Goal: Task Accomplishment & Management: Manage account settings

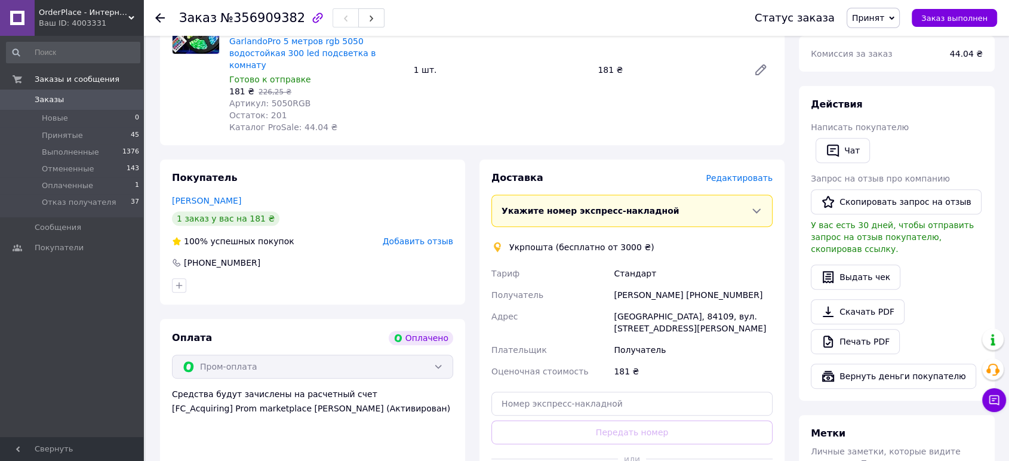
scroll to position [528, 0]
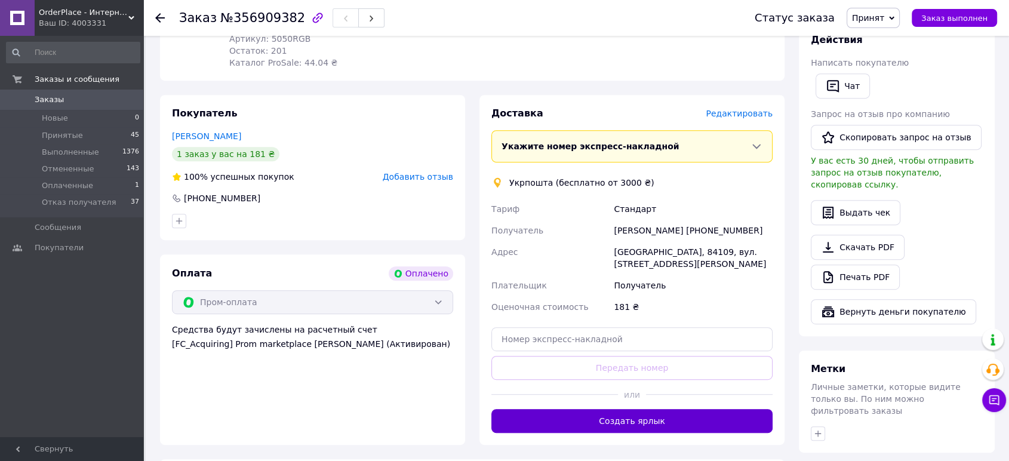
click at [655, 409] on button "Создать ярлык" at bounding box center [631, 421] width 281 height 24
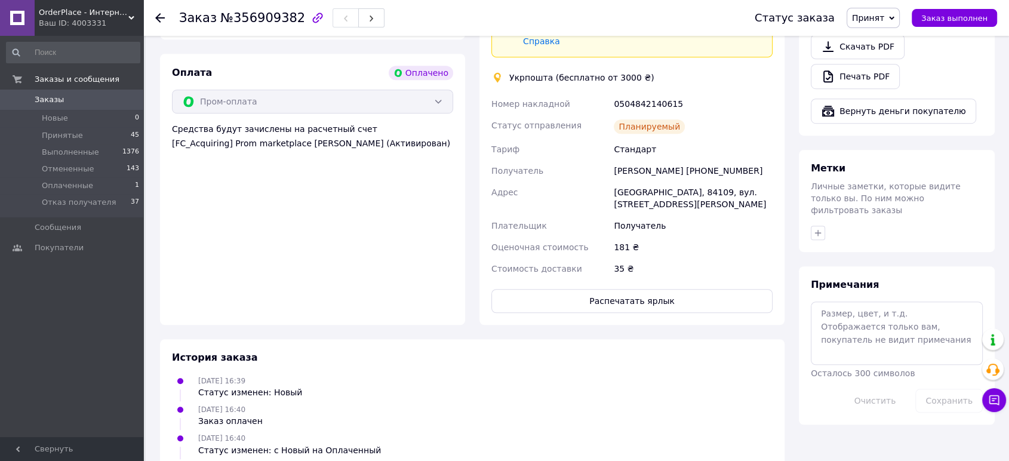
scroll to position [730, 0]
click at [622, 288] on button "Распечатать ярлык" at bounding box center [631, 300] width 281 height 24
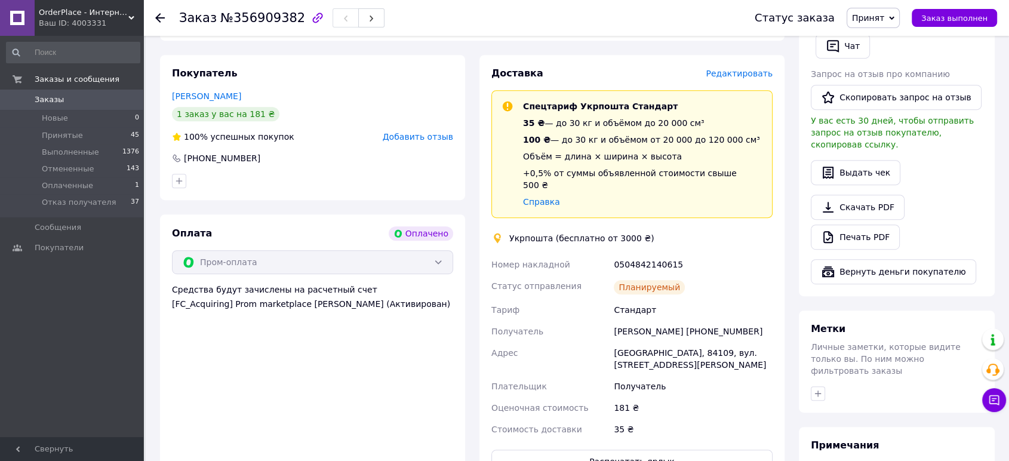
scroll to position [531, 0]
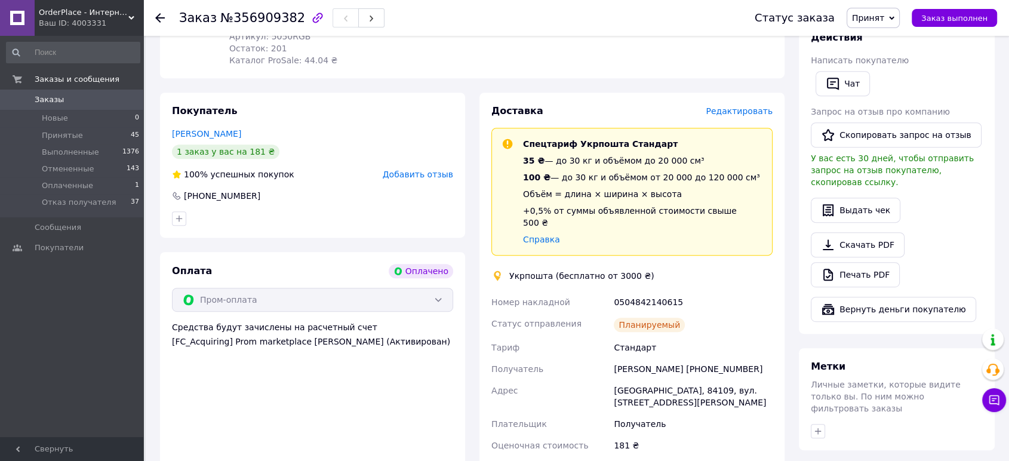
click at [661, 291] on div "0504842140615" at bounding box center [693, 301] width 164 height 21
copy div "0504842140615"
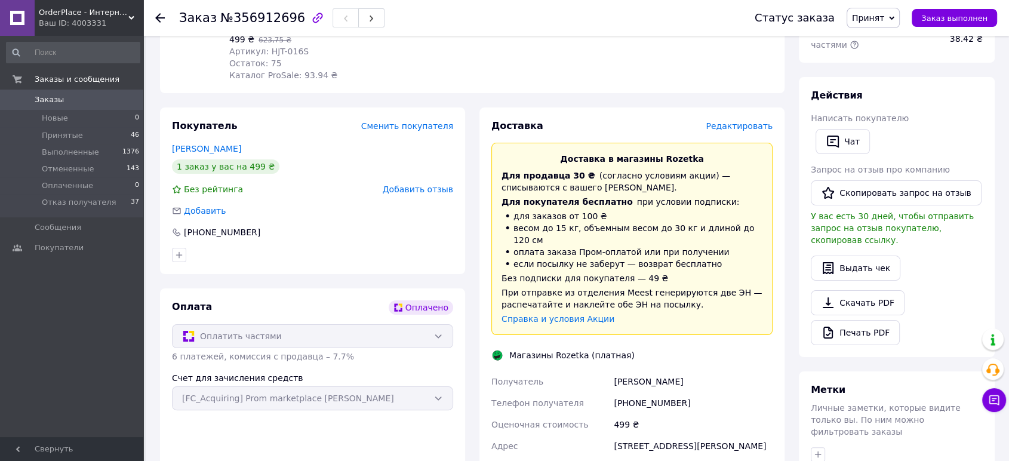
scroll to position [265, 0]
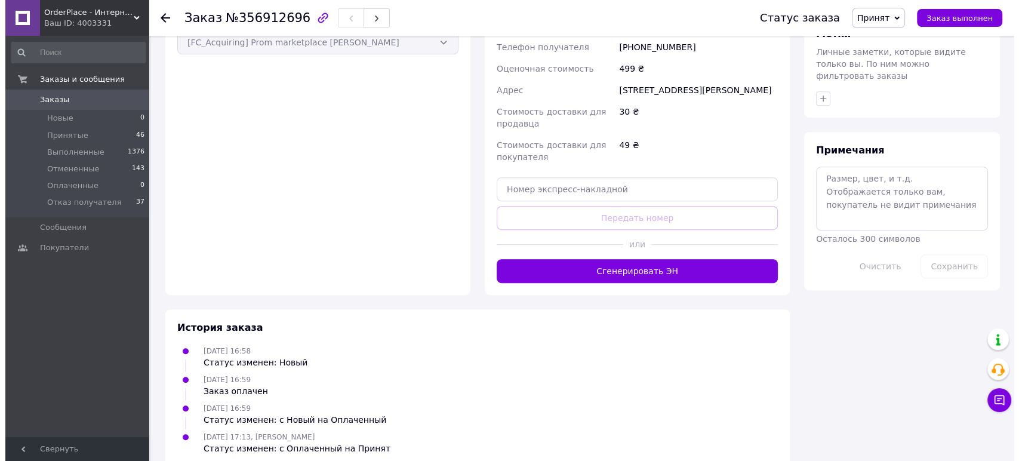
scroll to position [534, 0]
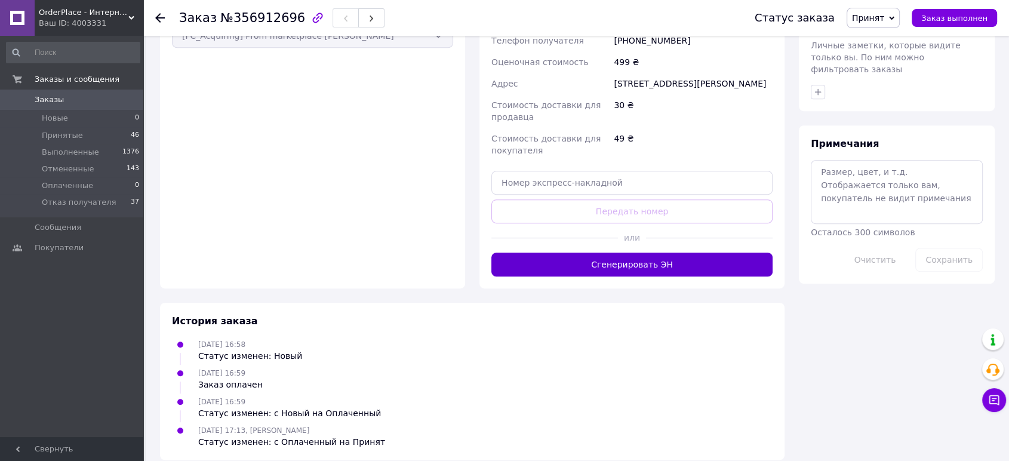
click at [627, 252] on button "Сгенерировать ЭН" at bounding box center [631, 264] width 281 height 24
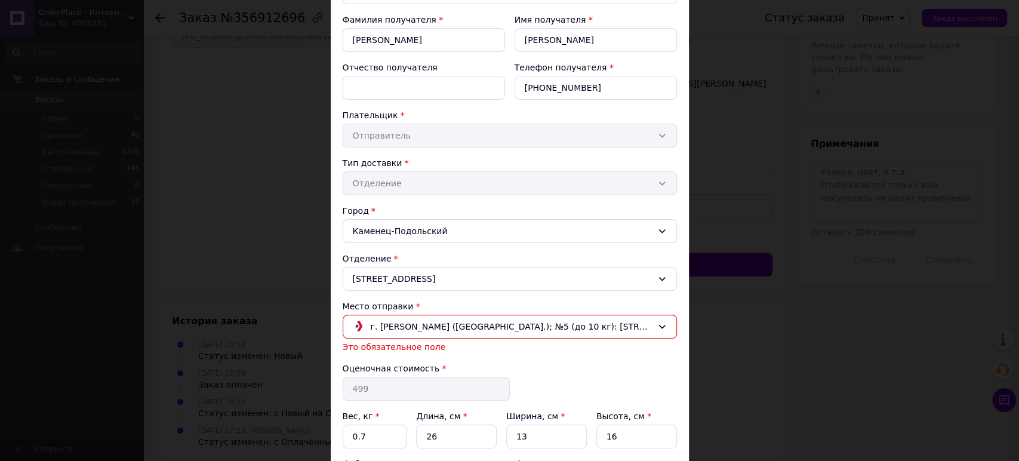
scroll to position [222, 0]
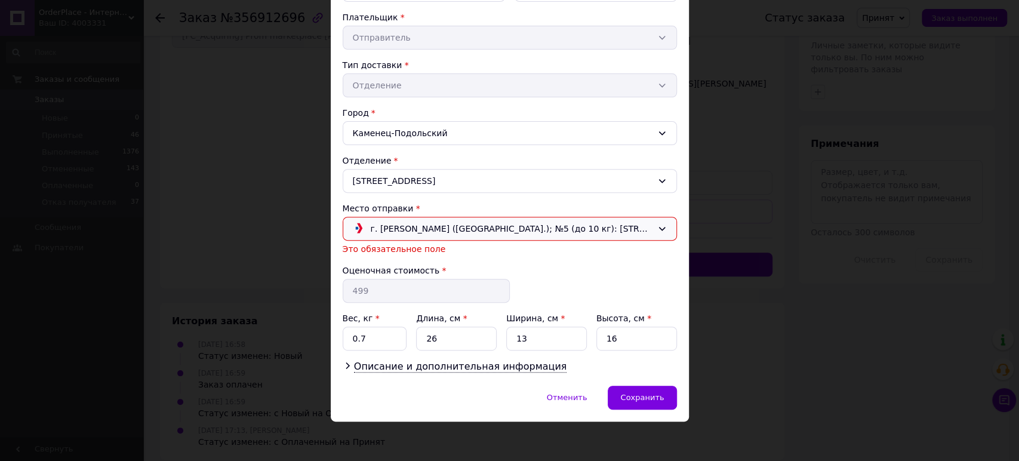
click at [530, 219] on div "г. Косов (Ивано-Франковская обл.); №5 (до 10 кг): ул. Независимости, 33А, (мага…" at bounding box center [510, 229] width 334 height 24
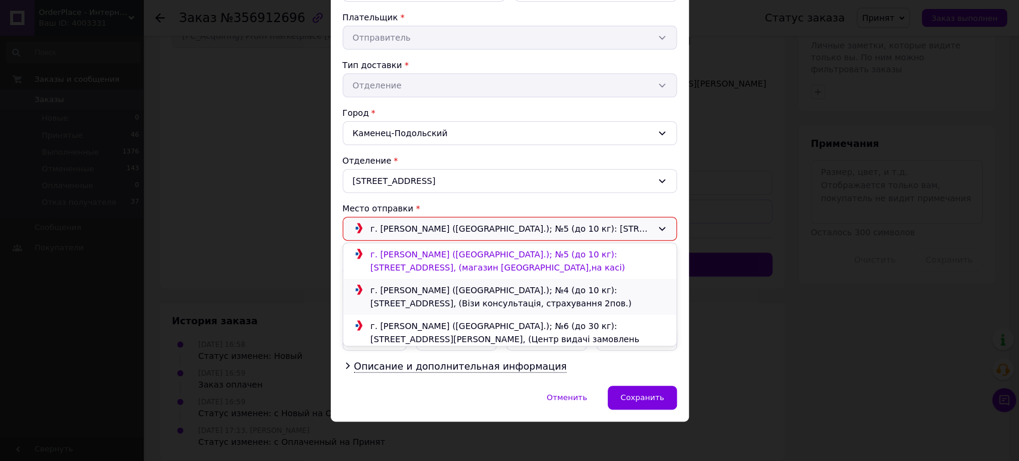
click at [544, 280] on div "г. Косов (Ивано-Франковская обл.); №4 (до 10 кг): ул. Независимости, 5А, (Візи …" at bounding box center [509, 297] width 333 height 36
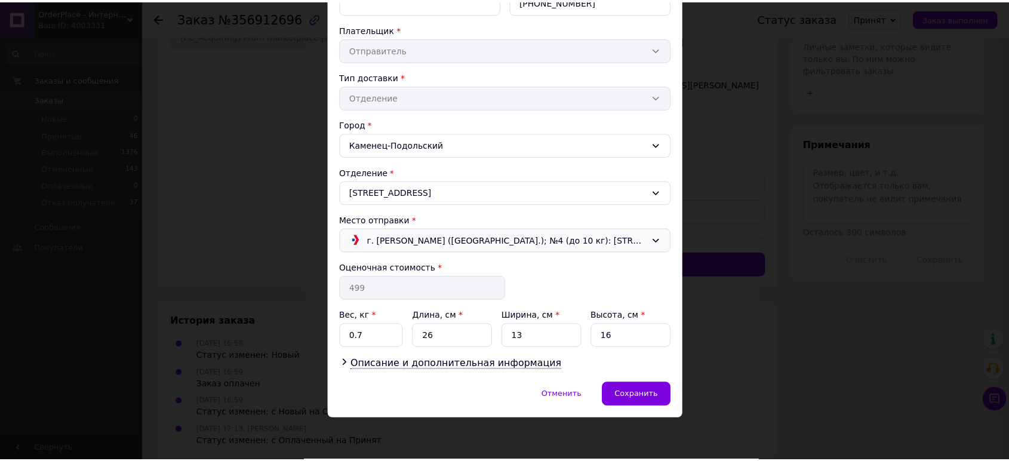
scroll to position [208, 0]
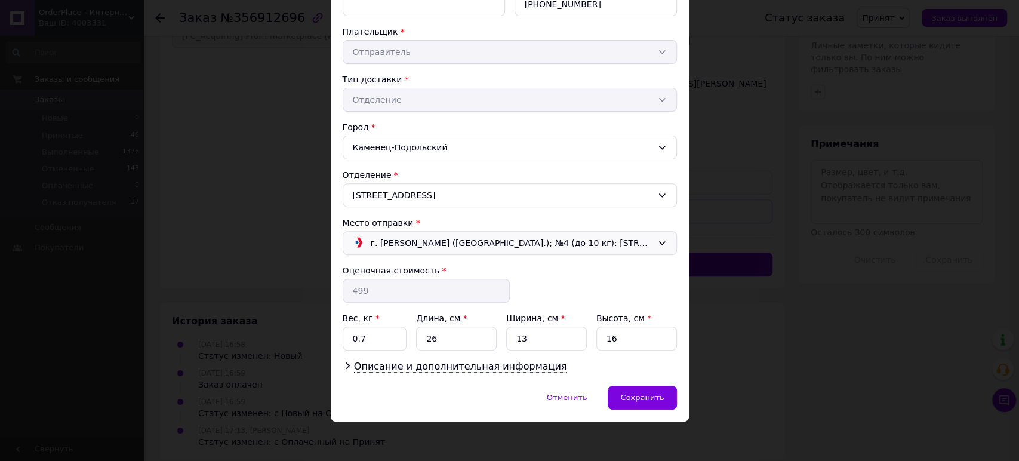
click at [640, 381] on div "Способ доставки Магазины Rozetka (платная) Фамилия получателя * Грубляк Имя пол…" at bounding box center [510, 127] width 358 height 515
click at [645, 393] on span "Сохранить" at bounding box center [642, 397] width 44 height 9
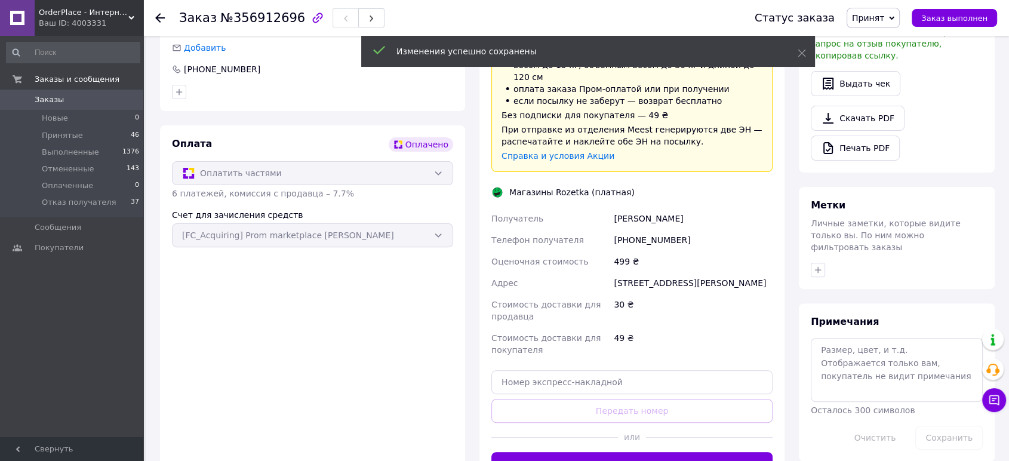
scroll to position [534, 0]
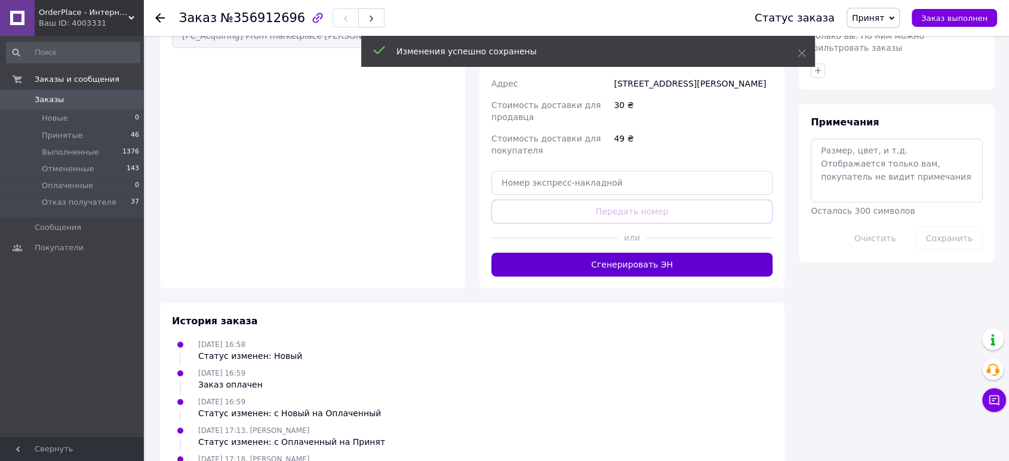
click at [645, 256] on button "Сгенерировать ЭН" at bounding box center [631, 264] width 281 height 24
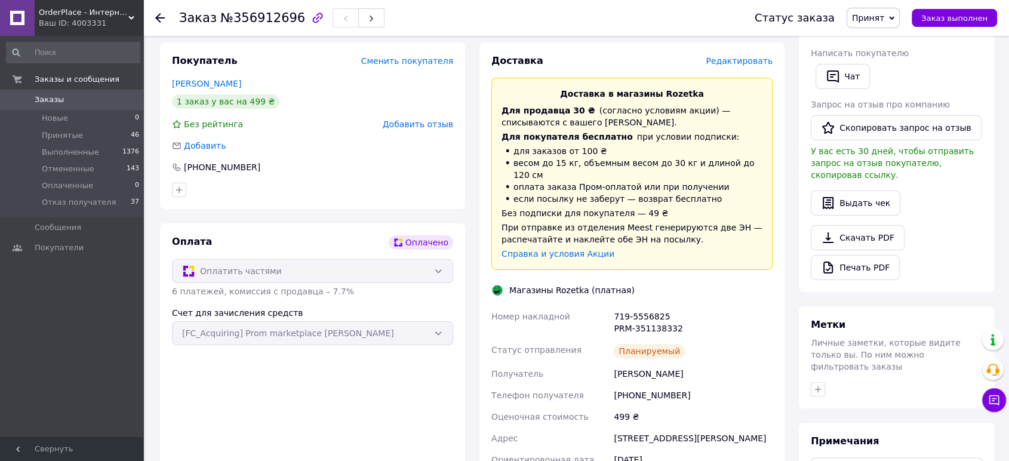
scroll to position [235, 0]
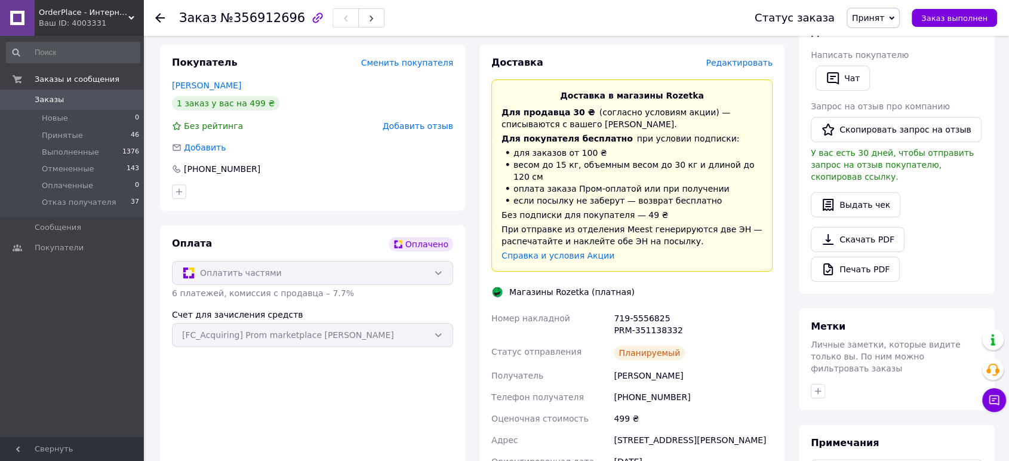
click at [620, 307] on div "719-5556825 PRM-351138332" at bounding box center [693, 323] width 164 height 33
copy div "719-5556825"
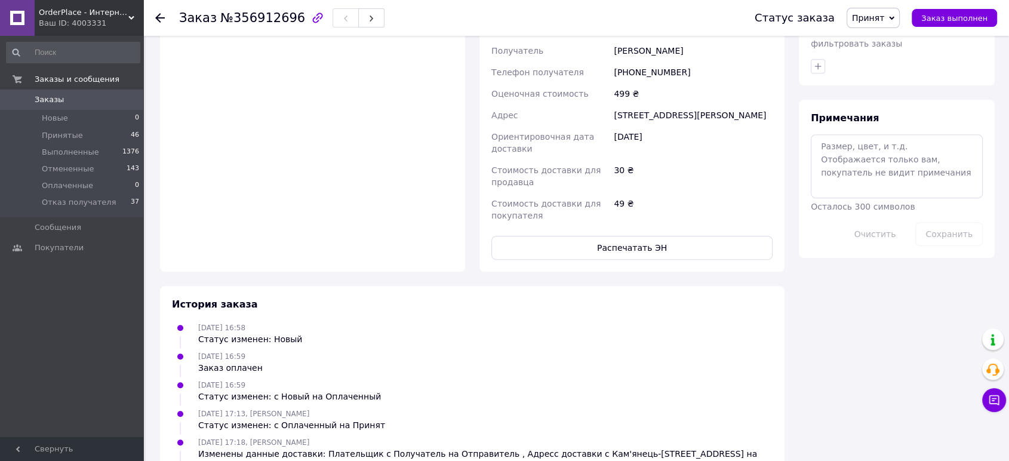
scroll to position [566, 0]
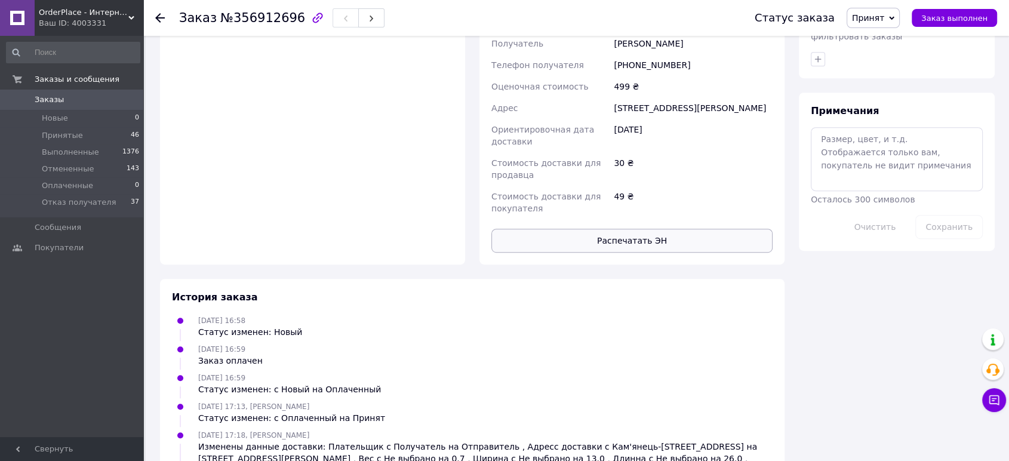
click at [664, 238] on button "Распечатать ЭН" at bounding box center [631, 241] width 281 height 24
click at [90, 14] on span "OrderPlace - Интернет-магазин товаров для дома" at bounding box center [84, 12] width 90 height 11
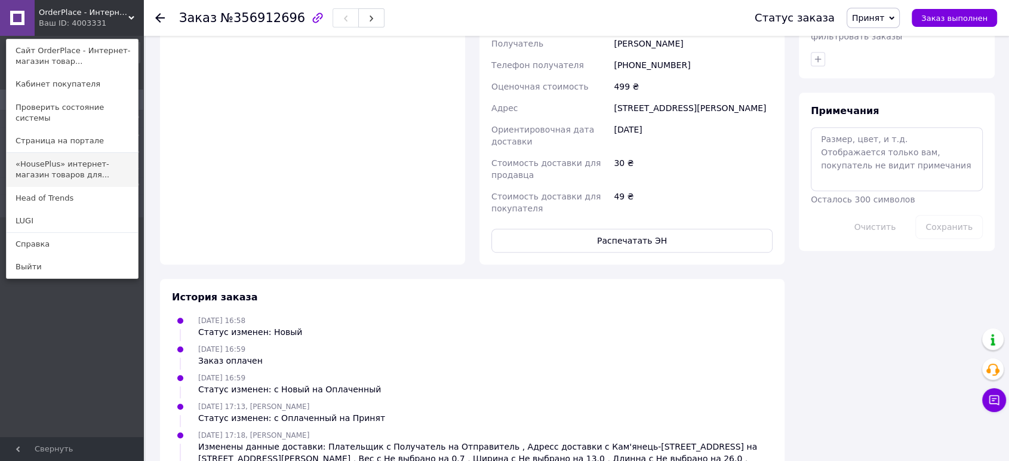
click at [115, 153] on link "«HousePlus» интернет-магазин товаров для..." at bounding box center [72, 169] width 131 height 33
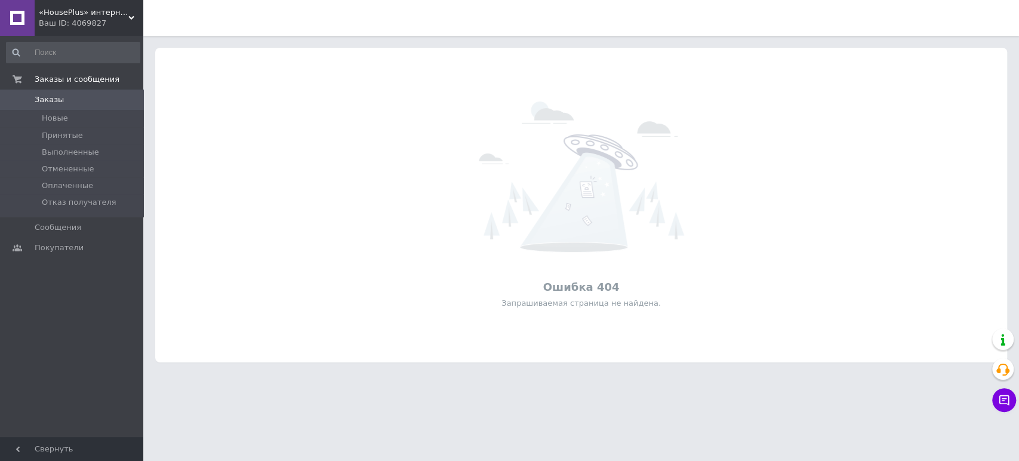
click at [86, 15] on span "«HousePlus» интернет-магазин товаров для туризма" at bounding box center [84, 12] width 90 height 11
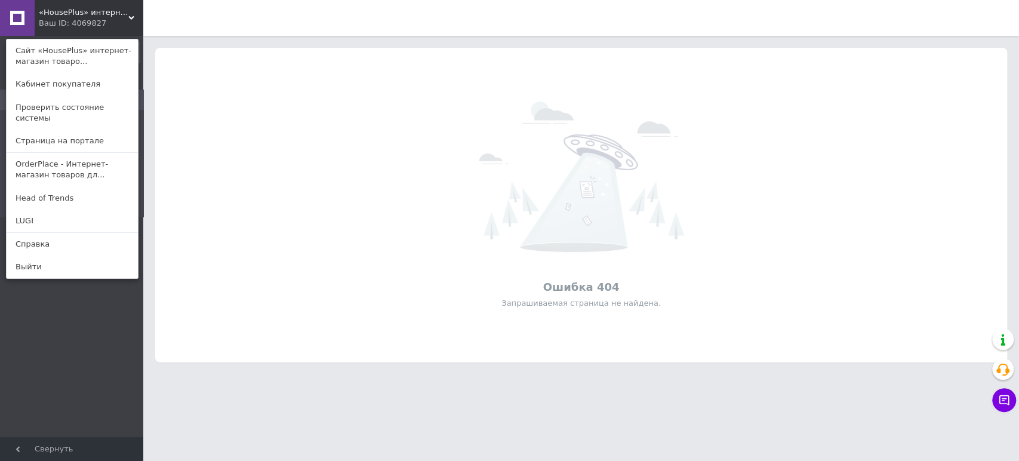
click at [109, 20] on div "«HousePlus» интернет-магазин товаров для туризма Ваш ID: 4069827 Сайт «HousePlu…" at bounding box center [71, 18] width 143 height 36
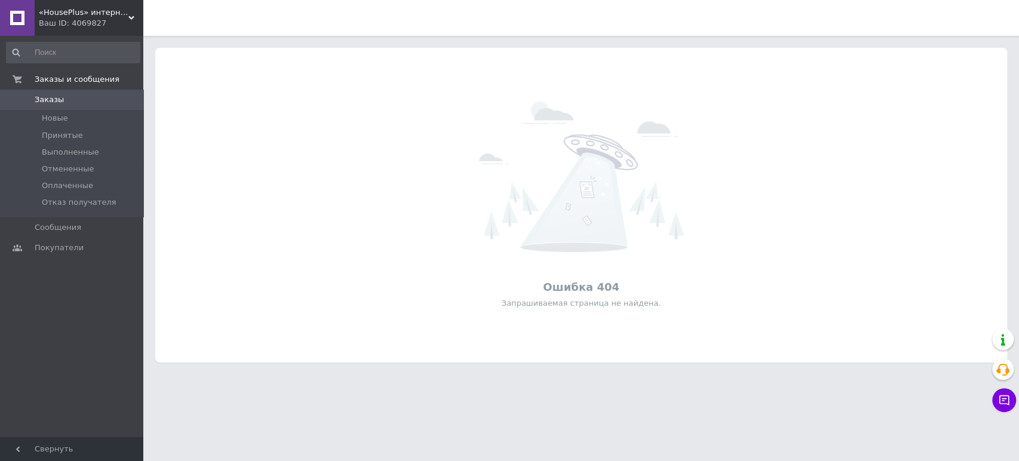
click at [57, 25] on div "Ваш ID: 4069827" at bounding box center [91, 23] width 104 height 11
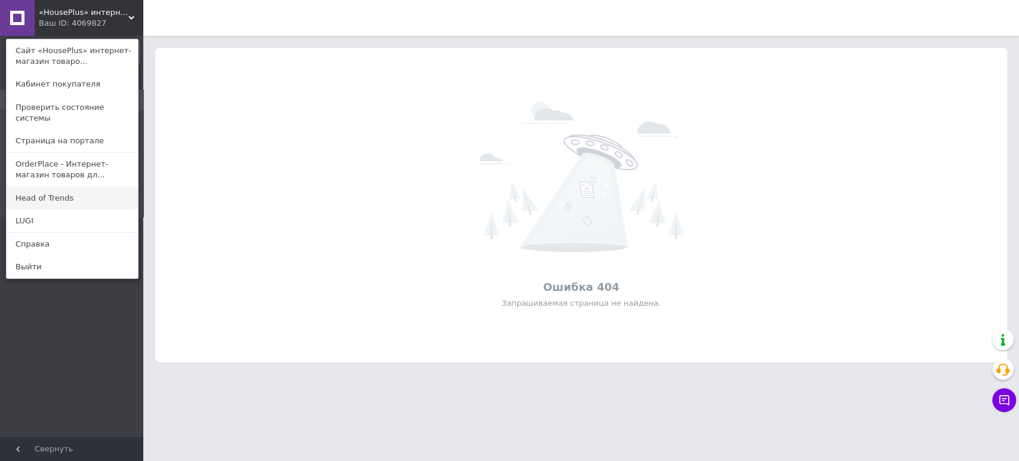
click at [83, 187] on link "Head of Trends" at bounding box center [72, 198] width 131 height 23
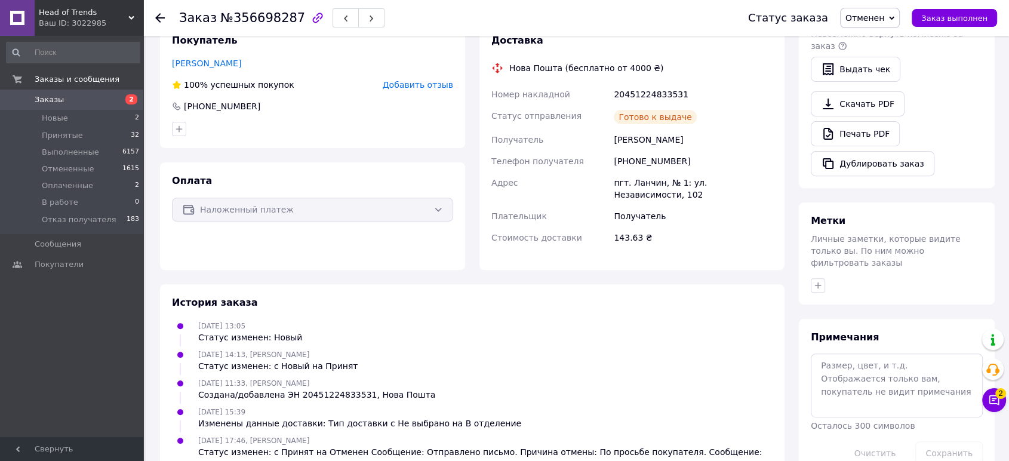
scroll to position [408, 0]
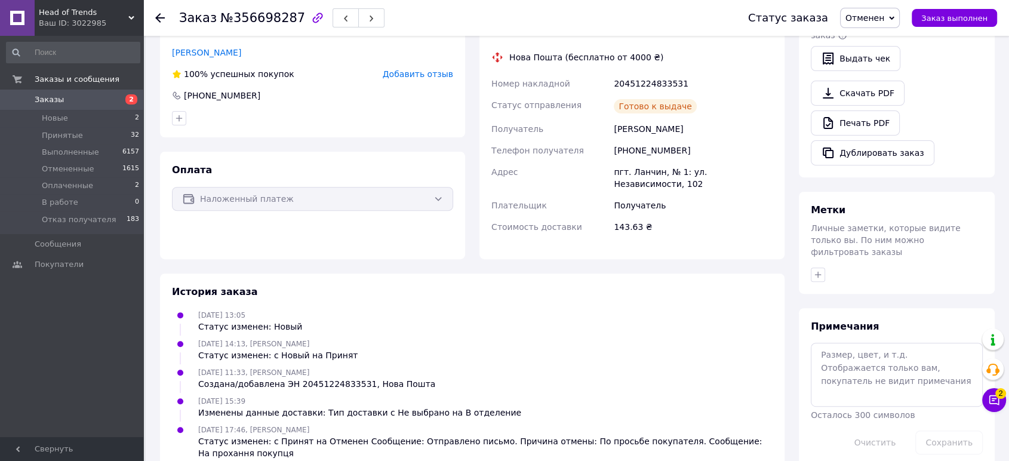
click at [737, 273] on div "История заказа 11.08.2025 13:05 Статус изменен: Новый 11.08.2025 14:13, Ірина П…" at bounding box center [472, 372] width 624 height 198
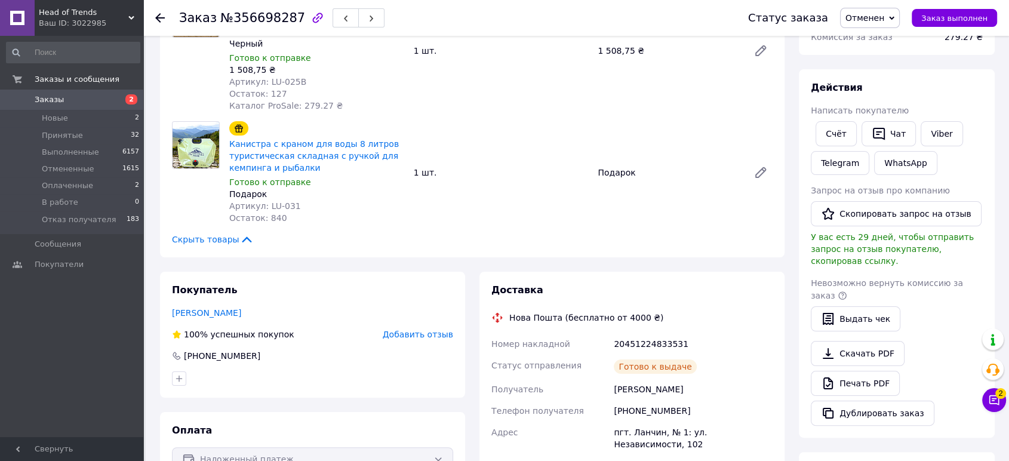
scroll to position [143, 0]
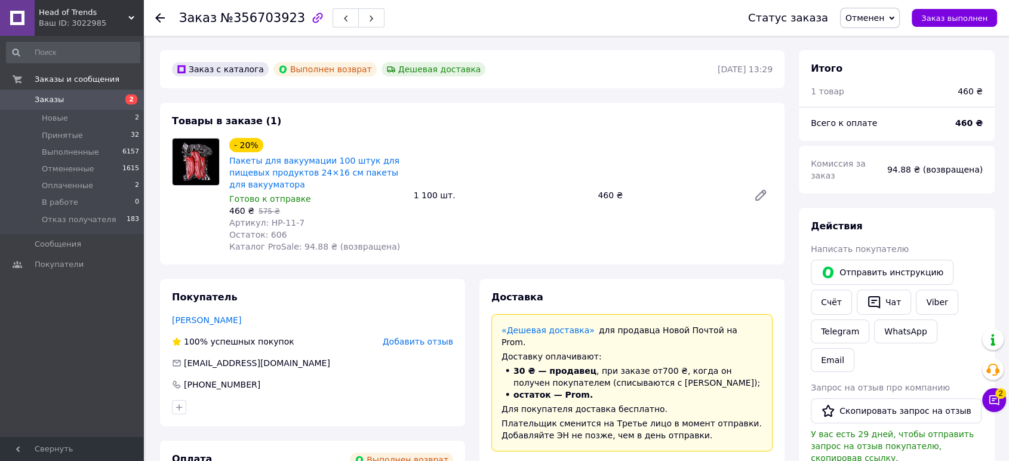
click at [884, 23] on span "Отменен" at bounding box center [864, 18] width 39 height 10
click at [888, 48] on li "Принят" at bounding box center [883, 42] width 86 height 18
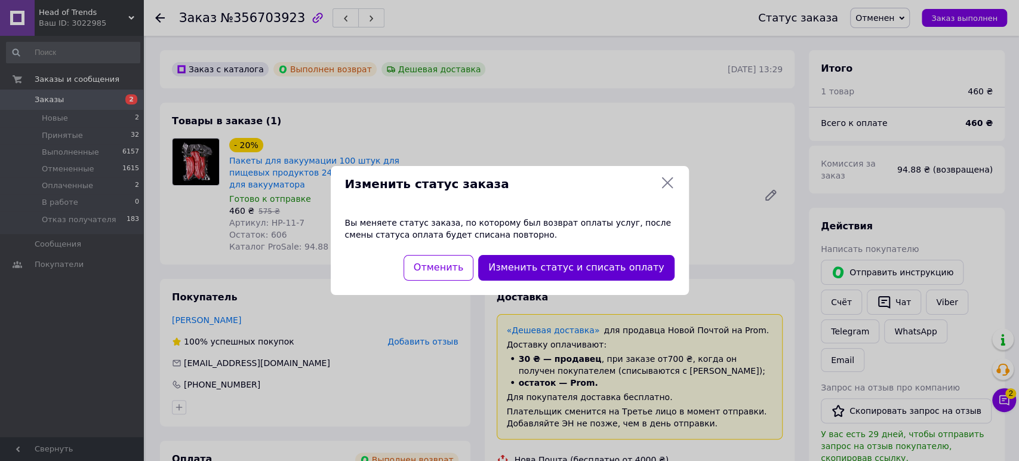
click at [569, 272] on button "Изменить статус и списать оплату" at bounding box center [576, 268] width 196 height 26
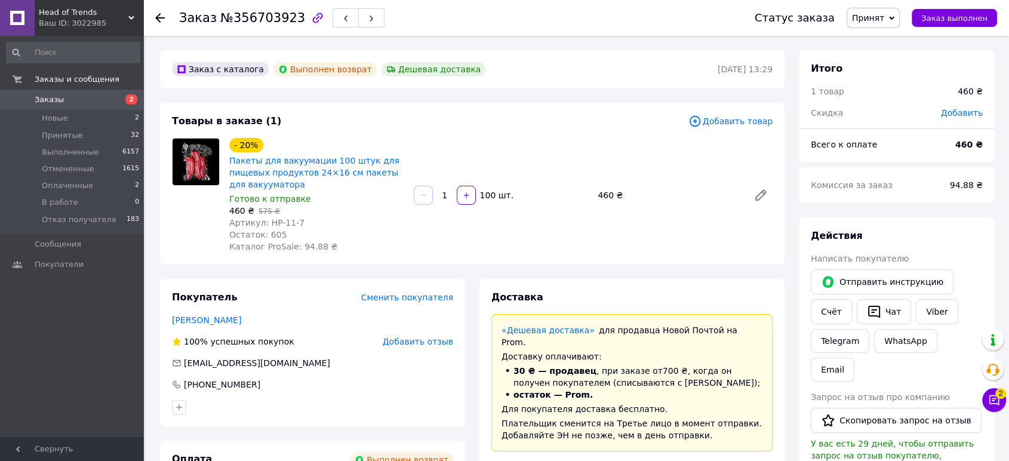
click at [869, 21] on span "Принят" at bounding box center [868, 18] width 32 height 10
click at [892, 76] on li "Оплаченный" at bounding box center [890, 78] width 86 height 18
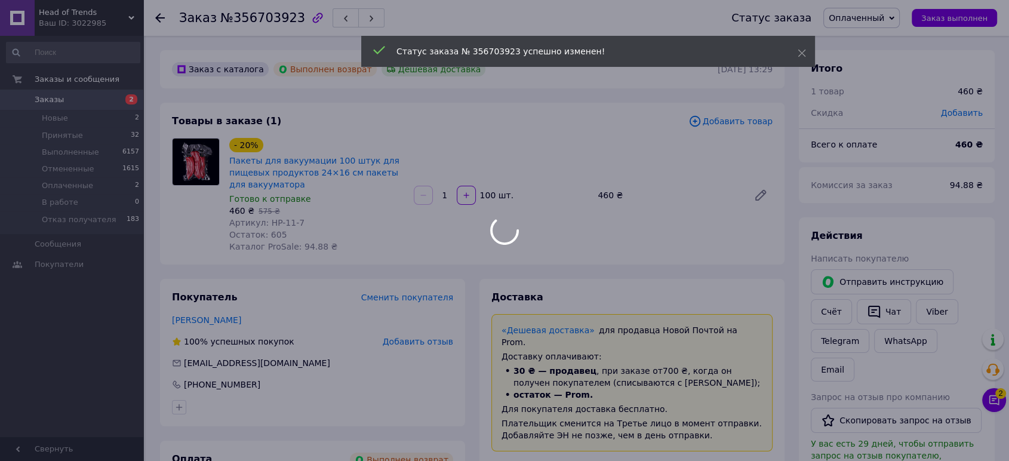
scroll to position [17, 0]
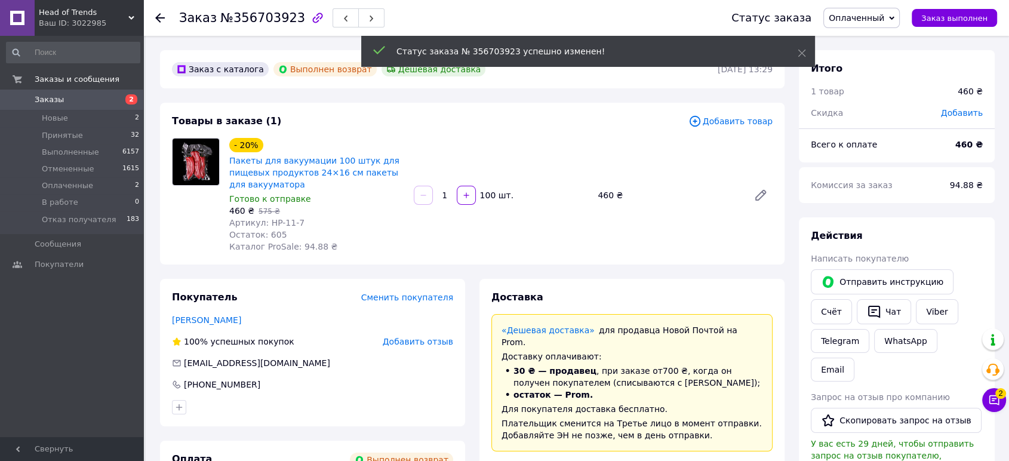
click at [875, 23] on span "Оплаченный" at bounding box center [856, 18] width 56 height 10
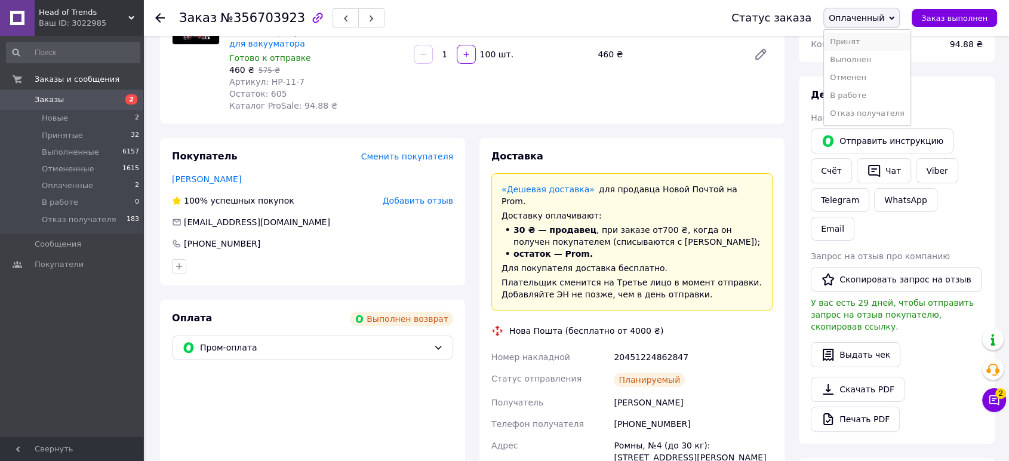
scroll to position [132, 0]
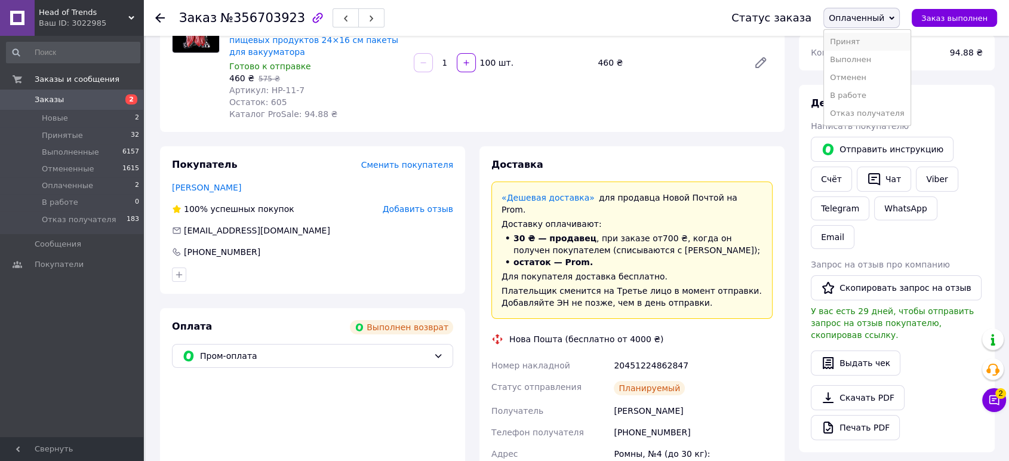
click at [867, 41] on li "Принят" at bounding box center [867, 42] width 86 height 18
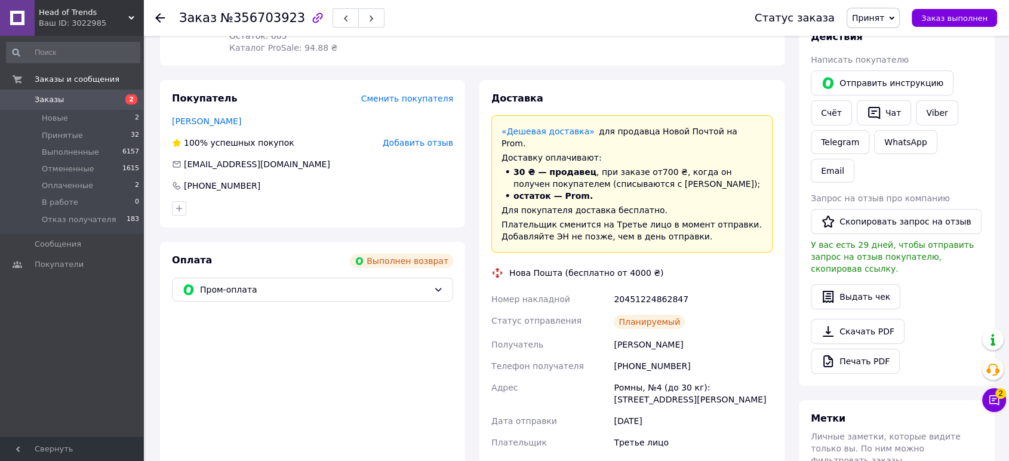
scroll to position [0, 0]
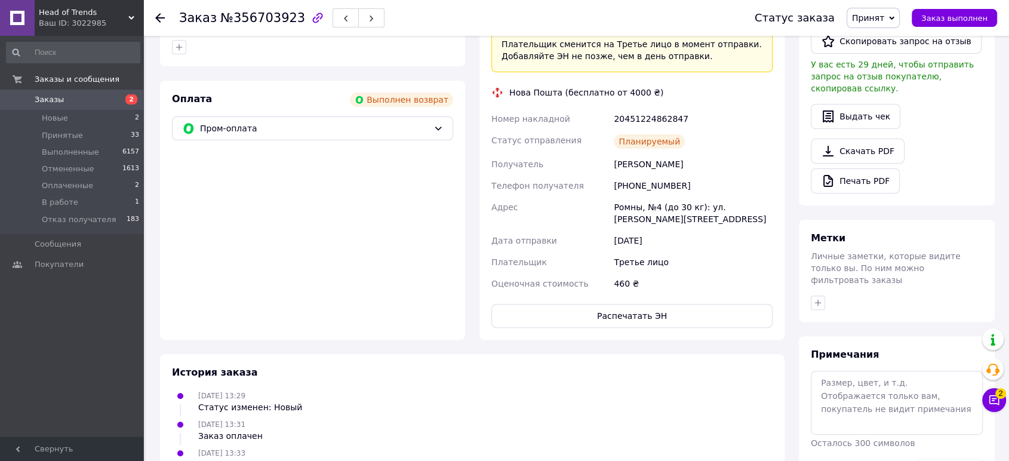
scroll to position [397, 0]
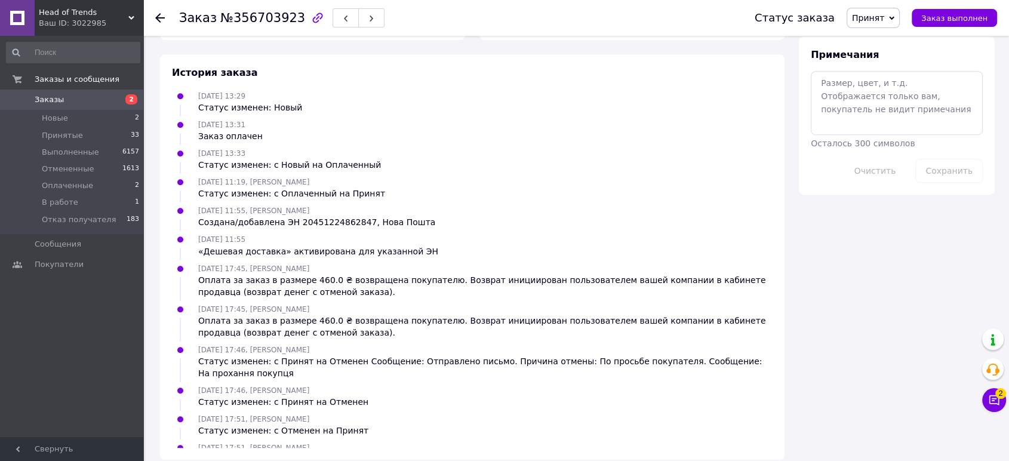
scroll to position [45, 0]
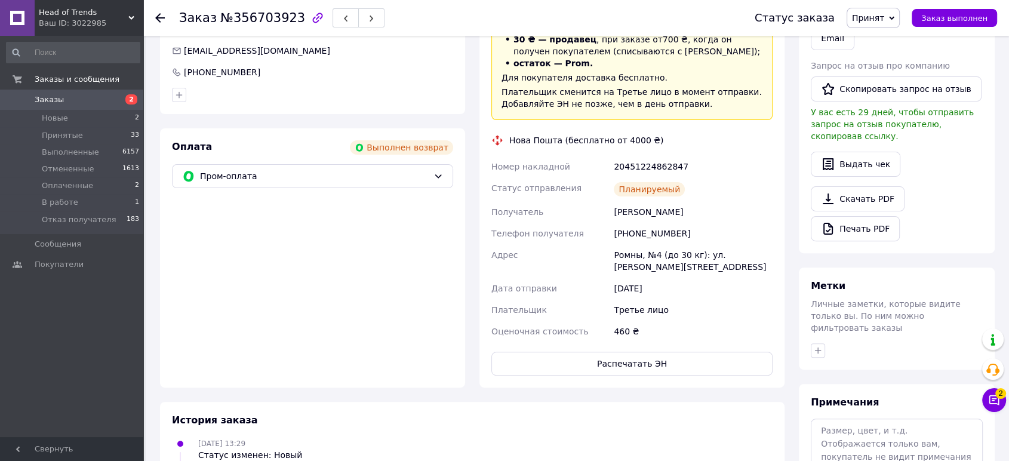
scroll to position [0, 0]
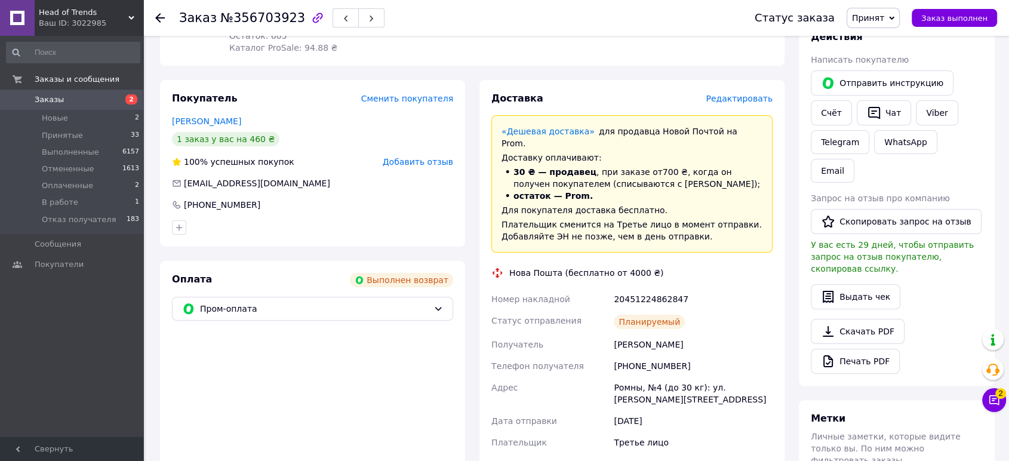
click at [733, 295] on div "20451224862847" at bounding box center [693, 298] width 164 height 21
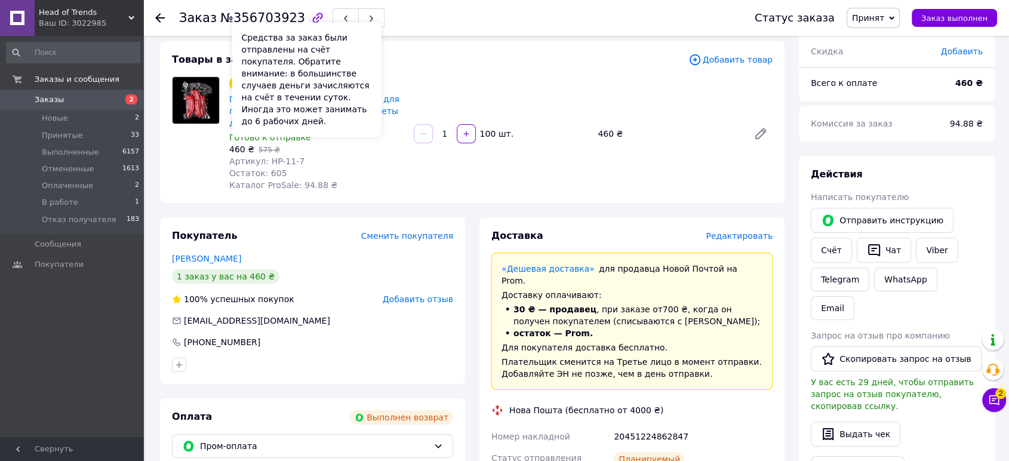
scroll to position [66, 0]
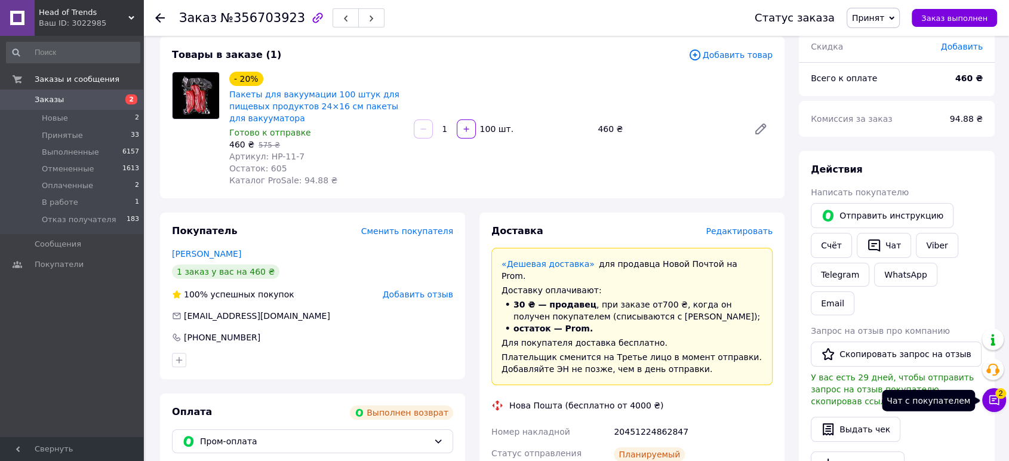
click at [998, 408] on button "Чат с покупателем 2" at bounding box center [994, 400] width 24 height 24
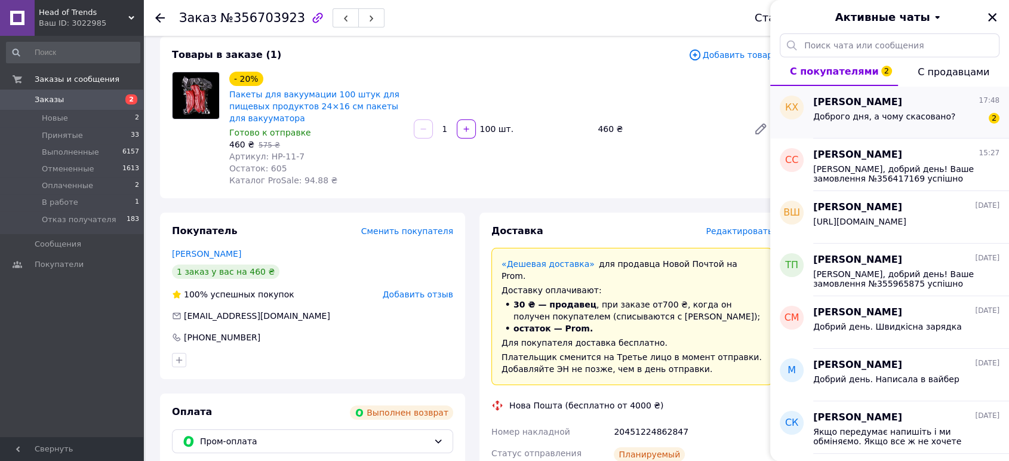
click at [916, 130] on div "[PERSON_NAME] 17:48 Доброго дня, а чому скасовано? 2" at bounding box center [911, 112] width 196 height 53
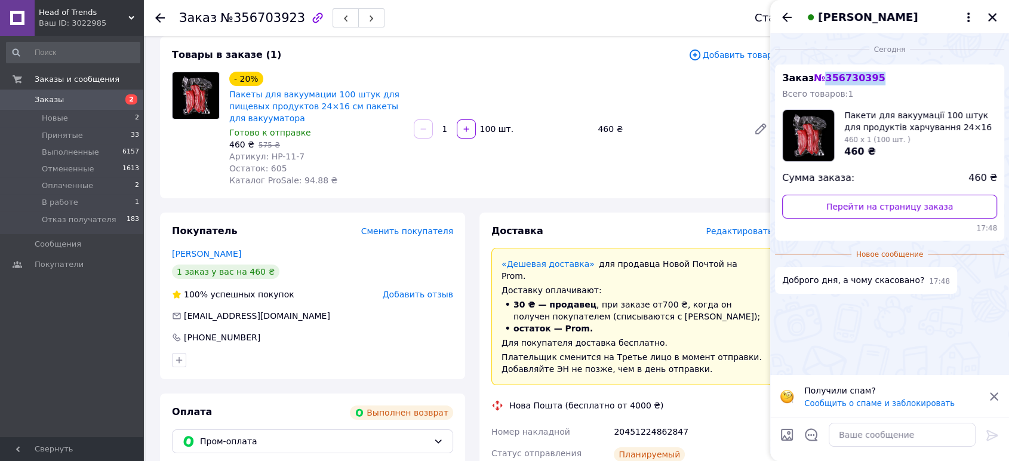
drag, startPoint x: 821, startPoint y: 80, endPoint x: 874, endPoint y: 76, distance: 52.7
click at [874, 76] on div "Заказ № 356730395 Всего товаров: 1 Пакети для вакуумації 100 штук для продуктів…" at bounding box center [889, 152] width 229 height 176
copy span "356730395"
